Goal: Task Accomplishment & Management: Use online tool/utility

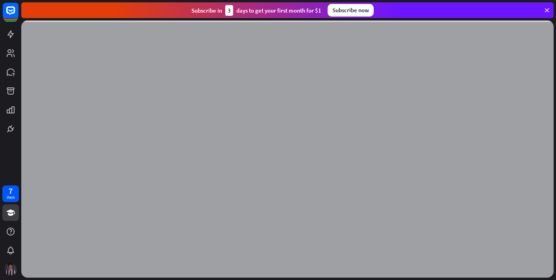
click at [549, 8] on icon at bounding box center [546, 10] width 7 height 7
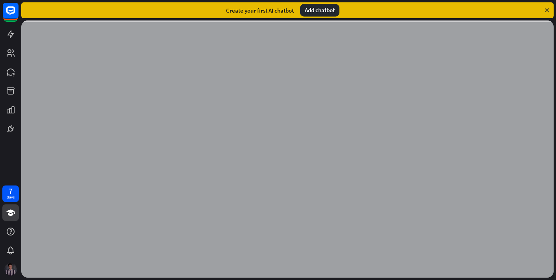
click at [549, 8] on icon at bounding box center [546, 10] width 7 height 7
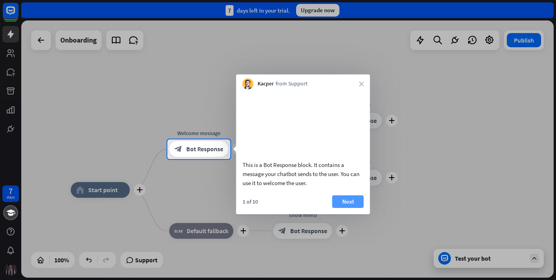
click at [338, 207] on button "Next" at bounding box center [347, 201] width 31 height 13
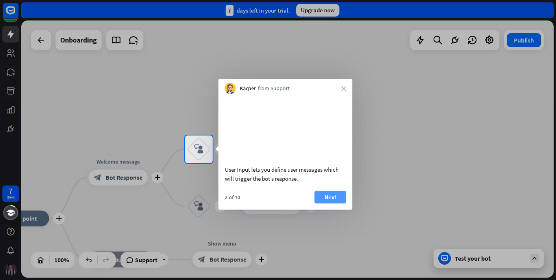
click at [321, 202] on button "Next" at bounding box center [330, 197] width 31 height 13
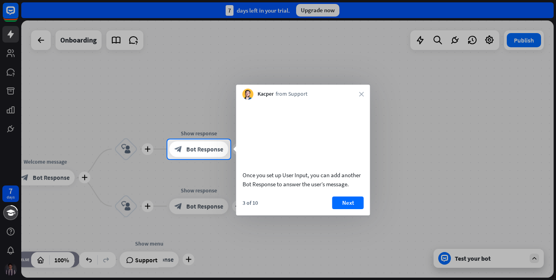
click at [341, 194] on div "Once you set up User Input, you can add another Bot Response to answer the user…" at bounding box center [303, 158] width 134 height 116
click at [340, 202] on button "Next" at bounding box center [347, 202] width 31 height 13
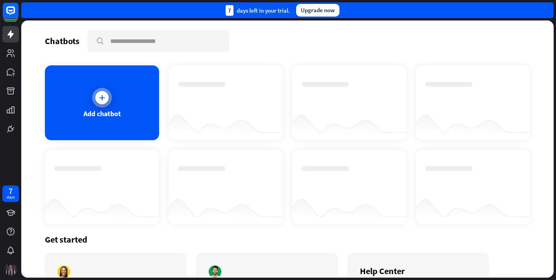
click at [113, 111] on div "Add chatbot" at bounding box center [101, 113] width 37 height 9
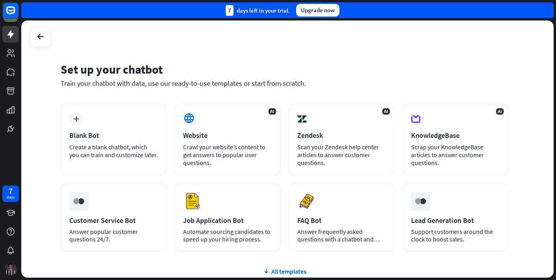
click at [113, 111] on div "plus Blank Bot Create a blank chatbot, which you can train and customize later." at bounding box center [114, 140] width 106 height 72
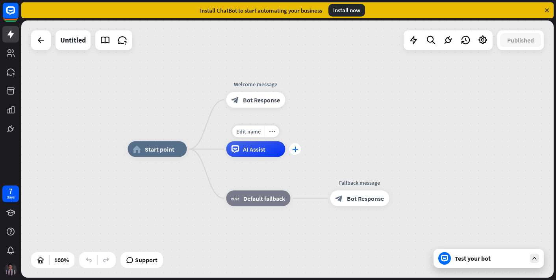
click at [292, 148] on div "plus" at bounding box center [295, 149] width 12 height 12
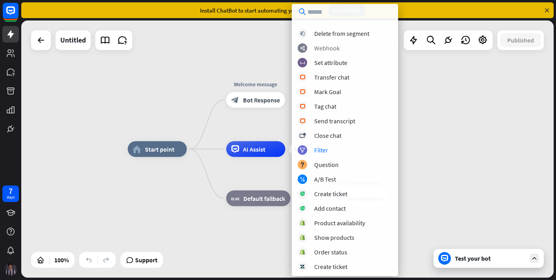
scroll to position [144, 0]
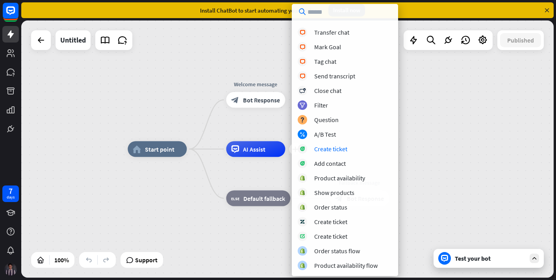
click at [441, 146] on div "home_2 Start point Welcome message block_bot_response Bot Response plus AI Assi…" at bounding box center [287, 148] width 532 height 257
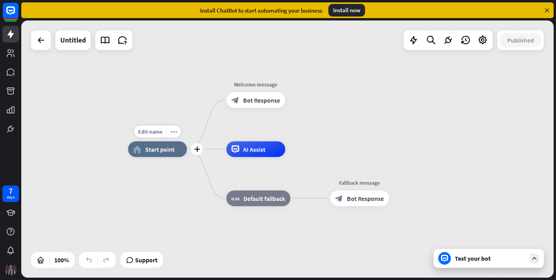
click at [165, 157] on div "Edit name more_horiz plus home_2 Start point" at bounding box center [157, 149] width 59 height 16
click at [187, 157] on div "Edit name more_horiz plus home_2 Start point" at bounding box center [157, 149] width 59 height 16
click at [197, 152] on div "plus" at bounding box center [197, 149] width 12 height 12
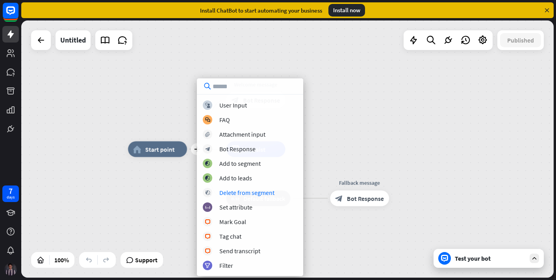
click at [131, 220] on div "plus home_2 Start point Welcome message block_bot_response Bot Response AI Assi…" at bounding box center [393, 277] width 531 height 257
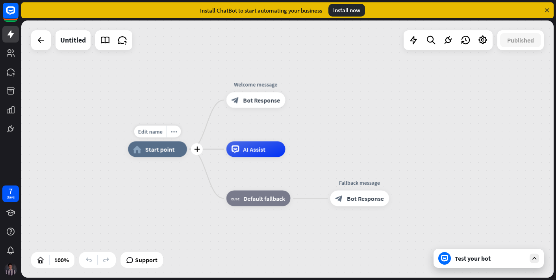
click at [187, 157] on div "Edit name more_horiz plus home_2 Start point" at bounding box center [157, 149] width 59 height 16
click at [205, 149] on div "Edit name more_horiz home_2 Start point Welcome message block_bot_response Bot …" at bounding box center [393, 277] width 531 height 257
click at [193, 150] on div "plus" at bounding box center [197, 149] width 12 height 12
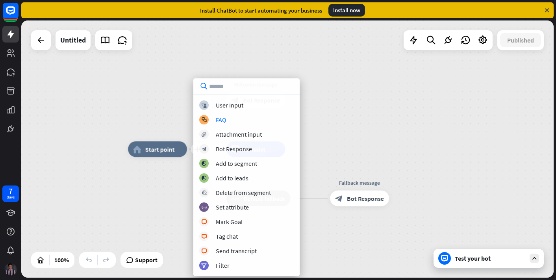
click at [250, 111] on div "block_user_input User Input block_faq FAQ block_attachment Attachment input blo…" at bounding box center [246, 185] width 106 height 170
click at [249, 107] on div "block_user_input User Input" at bounding box center [246, 104] width 94 height 9
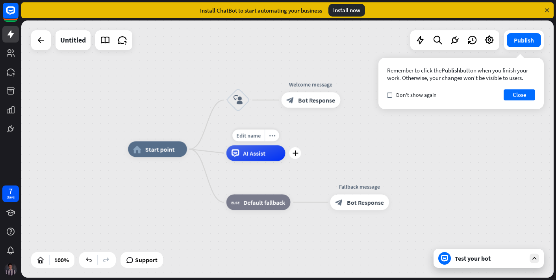
click at [244, 154] on span "AI Assist" at bounding box center [254, 153] width 22 height 8
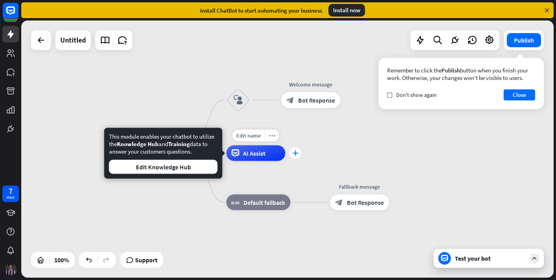
click at [295, 156] on div "plus" at bounding box center [295, 153] width 12 height 12
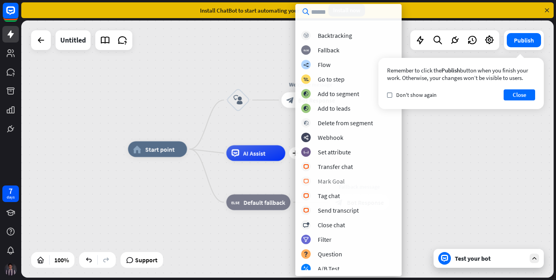
scroll to position [0, 0]
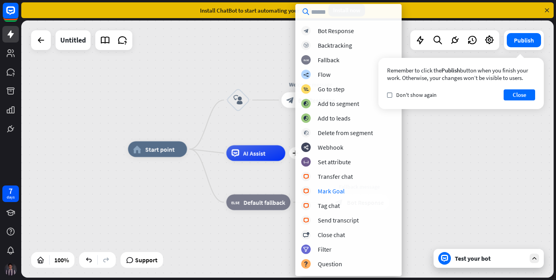
click at [118, 189] on div "home_2 Start point block_user_input Welcome message block_bot_response Bot Resp…" at bounding box center [287, 148] width 532 height 257
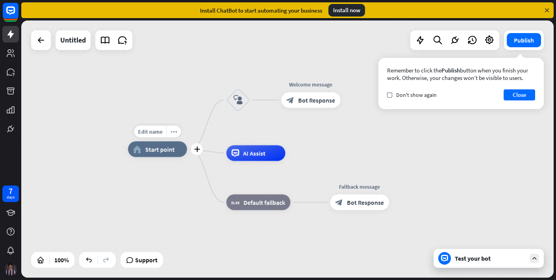
click at [143, 157] on div "Edit name more_horiz plus home_2 Start point" at bounding box center [157, 149] width 59 height 16
click at [198, 148] on icon "plus" at bounding box center [197, 149] width 6 height 6
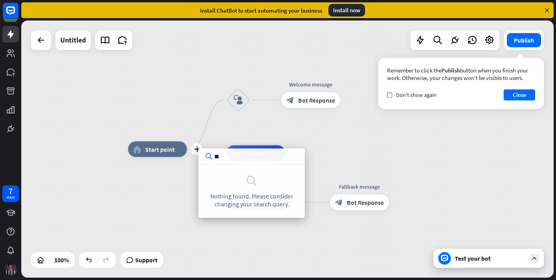
type input "***"
click at [133, 141] on div "Edit name more_horiz plus home_2 Start point" at bounding box center [157, 149] width 59 height 16
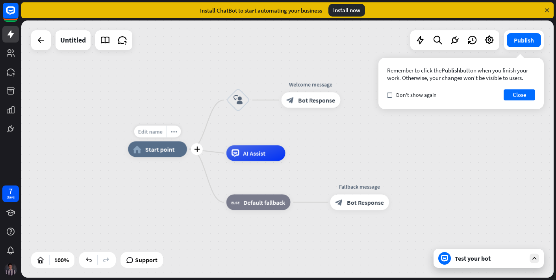
click at [145, 135] on div "Edit name" at bounding box center [150, 132] width 32 height 12
type input "**********"
click at [350, 98] on icon "plus" at bounding box center [350, 100] width 6 height 6
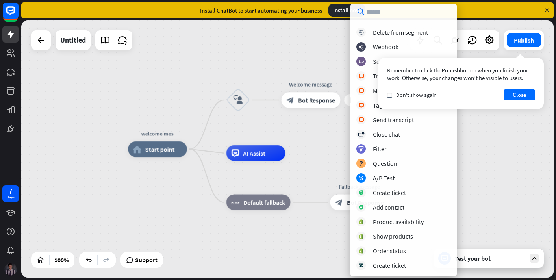
scroll to position [188, 0]
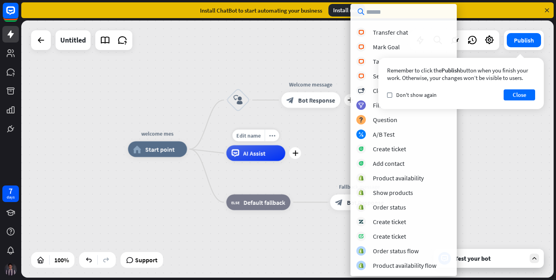
click at [285, 145] on div "Edit name more_horiz plus AI Assist" at bounding box center [255, 153] width 59 height 16
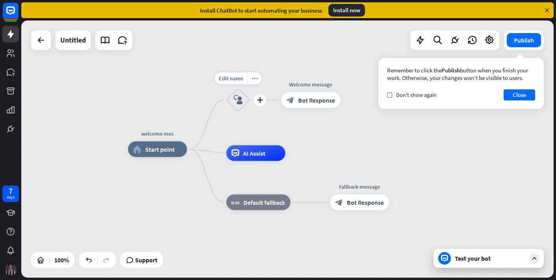
click at [241, 99] on icon "block_user_input" at bounding box center [237, 99] width 9 height 9
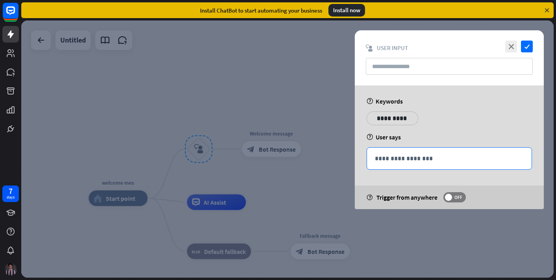
click at [414, 151] on div "**********" at bounding box center [449, 159] width 165 height 22
click at [312, 169] on div at bounding box center [287, 148] width 532 height 257
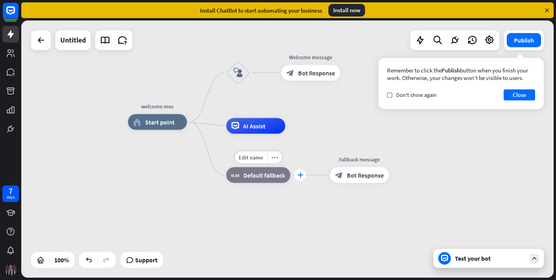
click at [302, 179] on div "plus" at bounding box center [300, 175] width 12 height 12
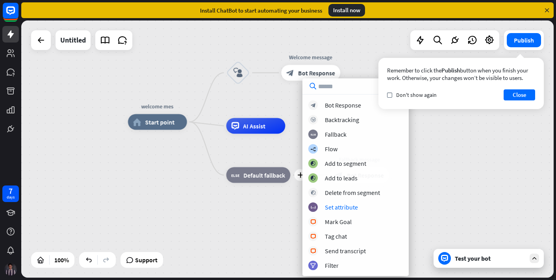
click at [243, 255] on div "welcome mes home_2 Start point block_user_input Welcome message block_bot_respo…" at bounding box center [393, 250] width 531 height 257
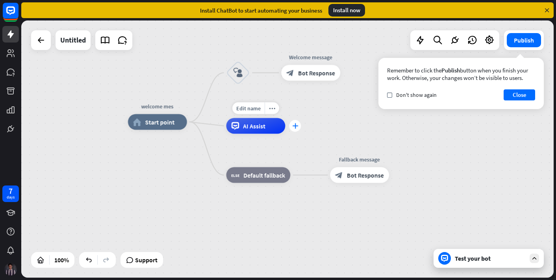
click at [295, 128] on icon "plus" at bounding box center [295, 126] width 6 height 6
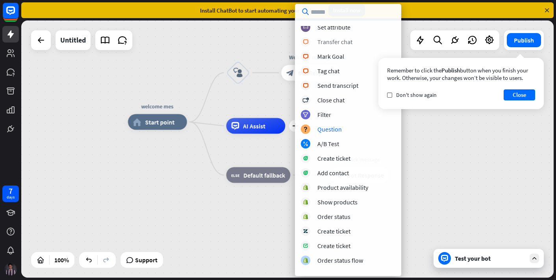
scroll to position [144, 0]
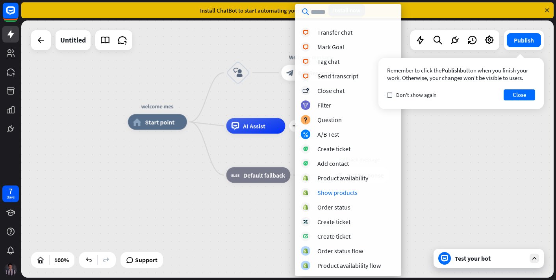
click at [224, 224] on div "welcome mes home_2 Start point block_user_input Welcome message block_bot_respo…" at bounding box center [393, 250] width 531 height 257
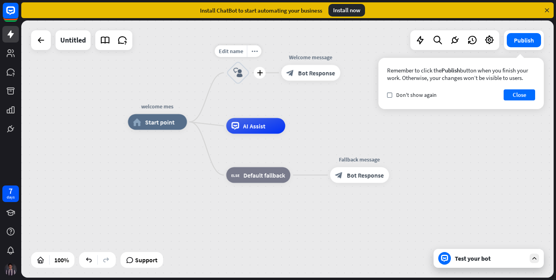
click at [239, 71] on icon "block_user_input" at bounding box center [237, 72] width 9 height 9
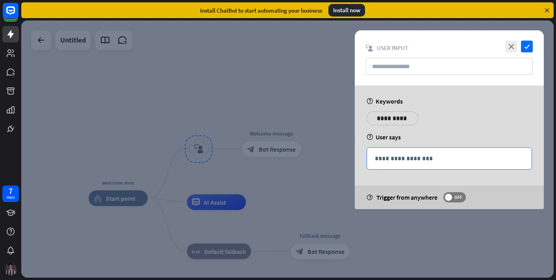
click at [406, 155] on p "**********" at bounding box center [449, 159] width 149 height 10
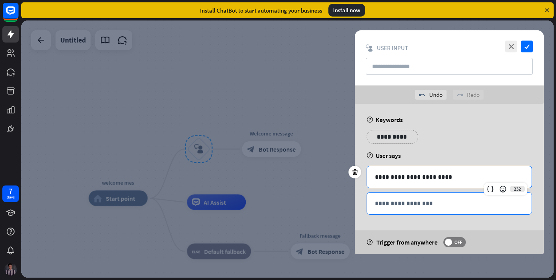
click at [429, 206] on p "**********" at bounding box center [449, 203] width 149 height 10
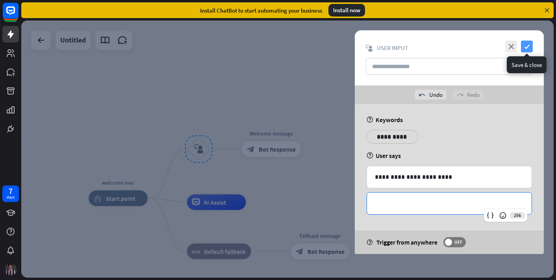
click at [526, 42] on icon "check" at bounding box center [527, 47] width 12 height 12
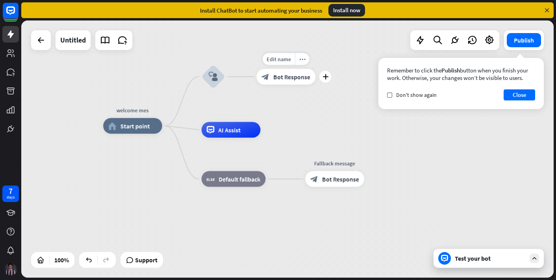
click at [284, 85] on div "Edit name more_horiz plus Welcome message block_bot_response Bot Response" at bounding box center [285, 77] width 59 height 16
click at [327, 81] on div "plus" at bounding box center [325, 77] width 12 height 12
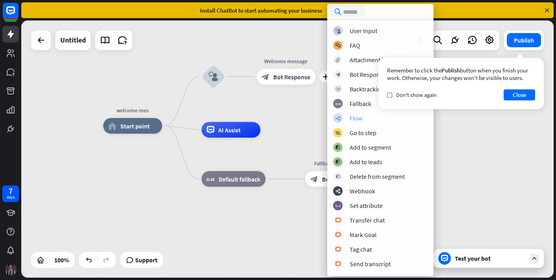
click at [347, 115] on div "builder_tree Flow" at bounding box center [380, 117] width 94 height 9
